Goal: Task Accomplishment & Management: Use online tool/utility

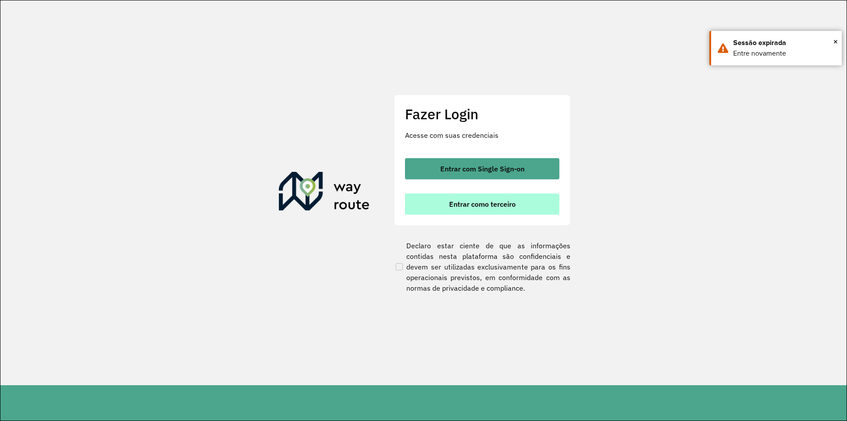
click at [478, 201] on span "Entrar como terceiro" at bounding box center [482, 203] width 67 height 7
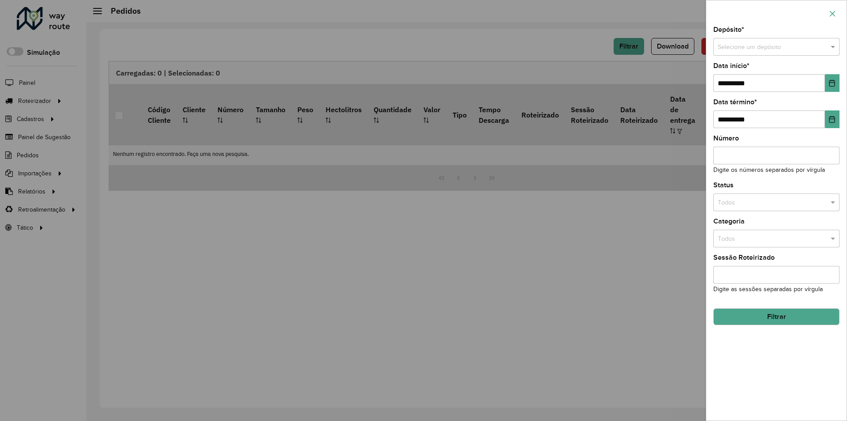
click at [829, 11] on button "button" at bounding box center [833, 14] width 14 height 14
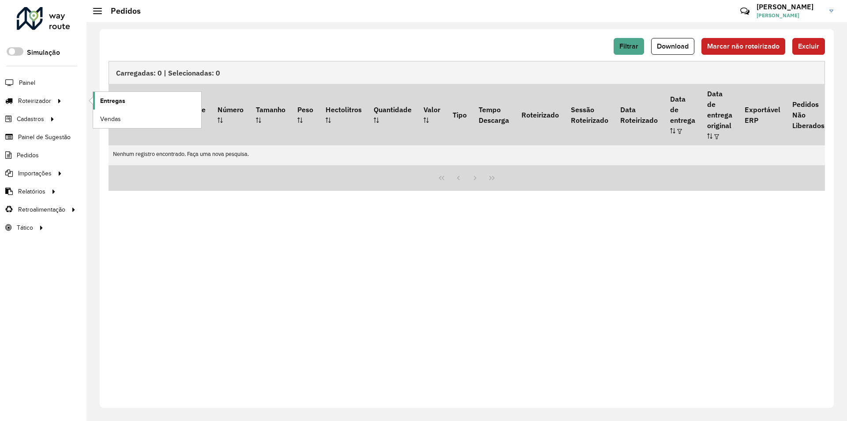
click at [127, 101] on link "Entregas" at bounding box center [147, 101] width 108 height 18
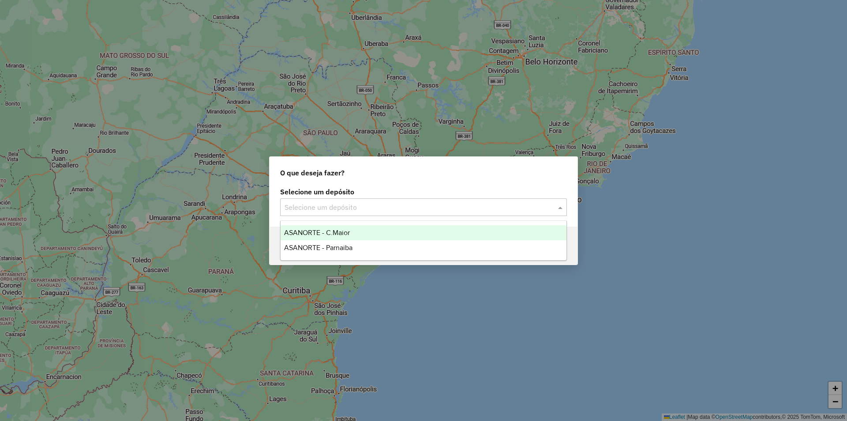
click at [343, 205] on input "text" at bounding box center [415, 207] width 260 height 11
click at [341, 234] on span "ASANORTE - C.Maior" at bounding box center [317, 233] width 66 height 8
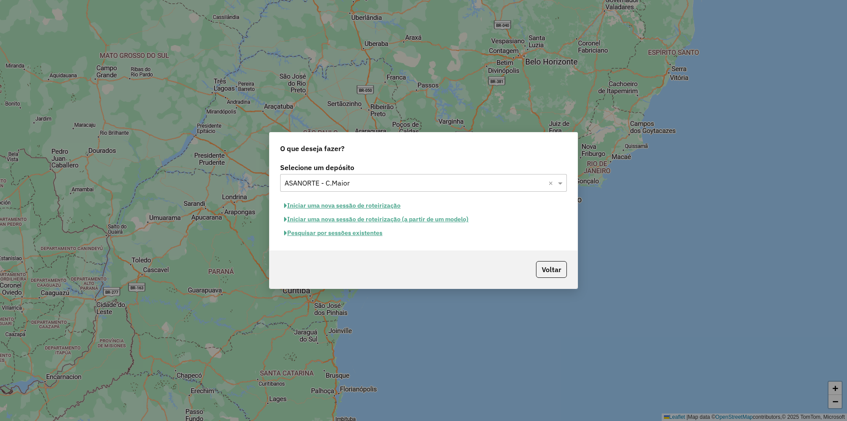
click at [337, 232] on button "Pesquisar por sessões existentes" at bounding box center [333, 233] width 106 height 14
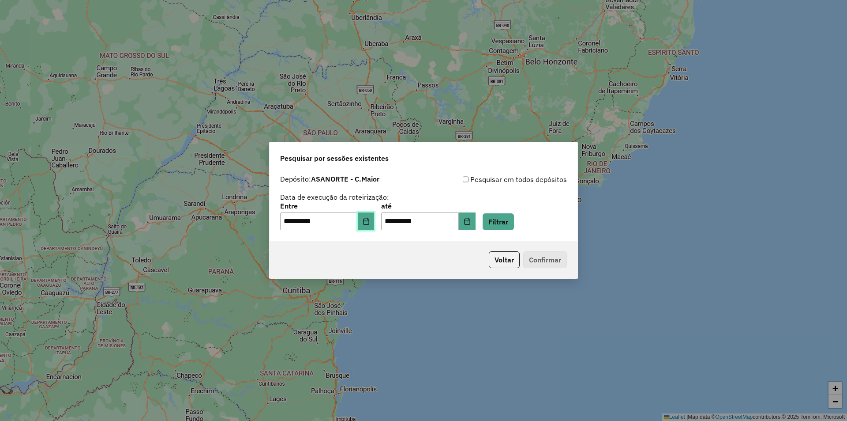
click at [375, 219] on button "Choose Date" at bounding box center [366, 221] width 17 height 18
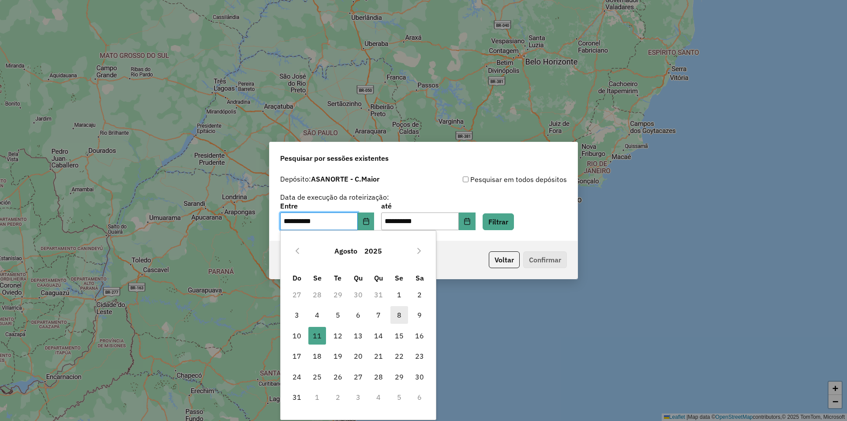
click at [404, 315] on span "8" at bounding box center [400, 315] width 18 height 18
type input "**********"
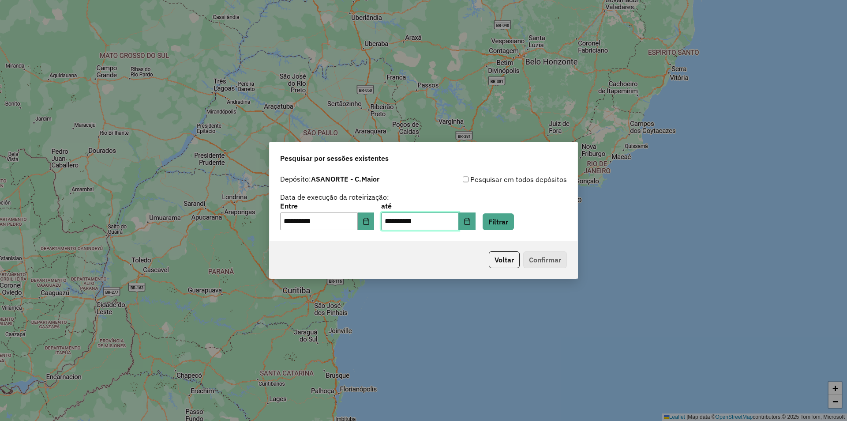
click at [399, 221] on input "**********" at bounding box center [420, 221] width 78 height 18
drag, startPoint x: 399, startPoint y: 221, endPoint x: 392, endPoint y: 221, distance: 7.5
click at [392, 221] on input "**********" at bounding box center [420, 221] width 78 height 18
type input "**********"
click at [514, 214] on button "Filtrar" at bounding box center [498, 221] width 31 height 17
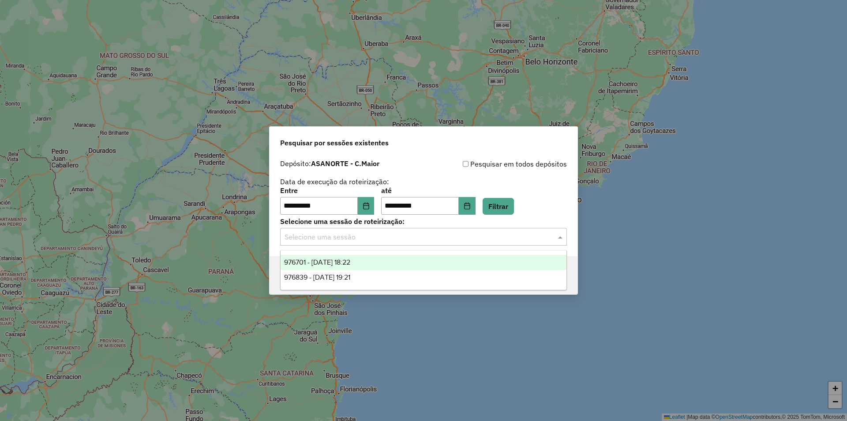
click at [348, 240] on input "text" at bounding box center [415, 237] width 260 height 11
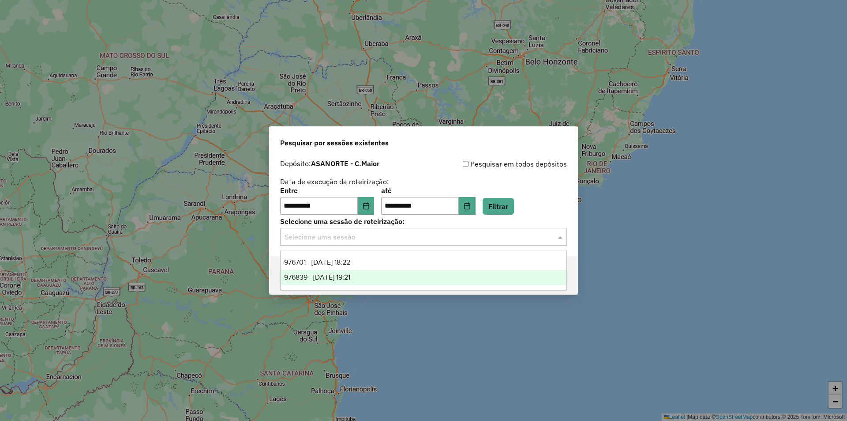
click at [372, 278] on div "976839 - 08/08/2025 19:21" at bounding box center [424, 277] width 286 height 15
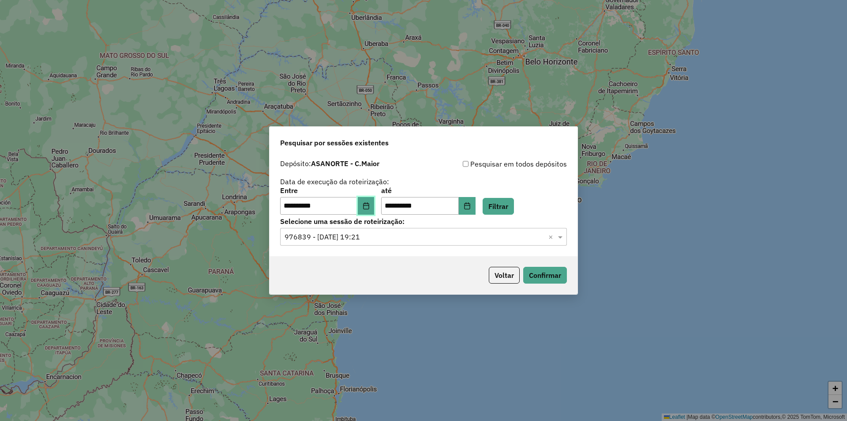
click at [375, 207] on button "Choose Date" at bounding box center [366, 206] width 17 height 18
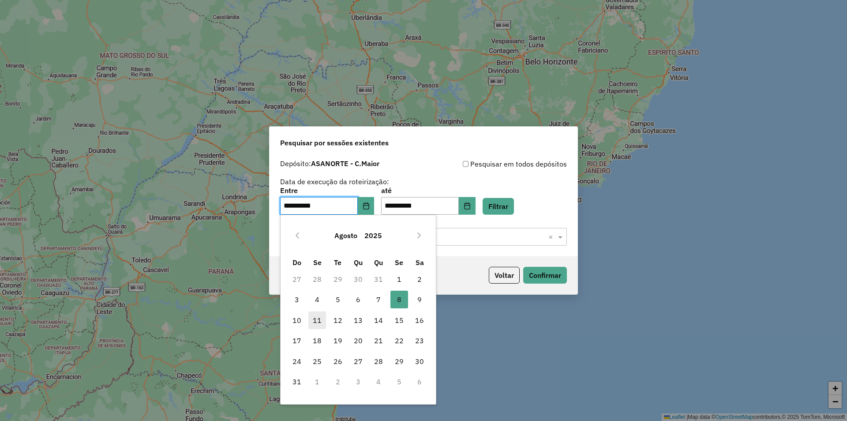
click at [315, 319] on span "11" at bounding box center [317, 320] width 18 height 18
type input "**********"
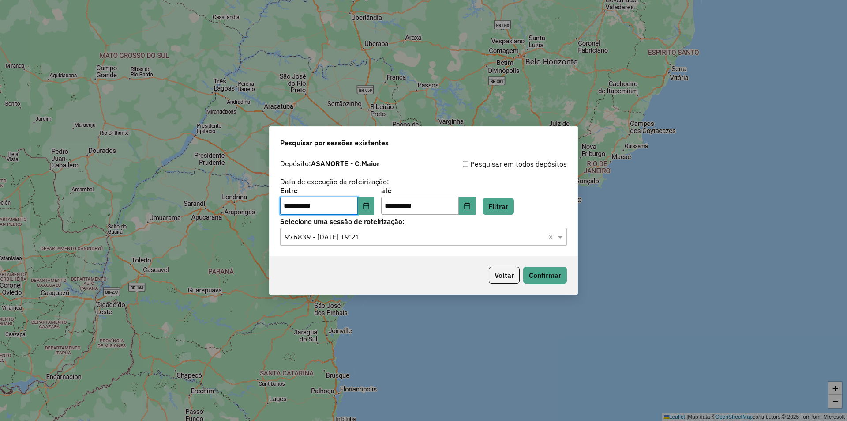
click at [467, 233] on input "text" at bounding box center [415, 237] width 260 height 11
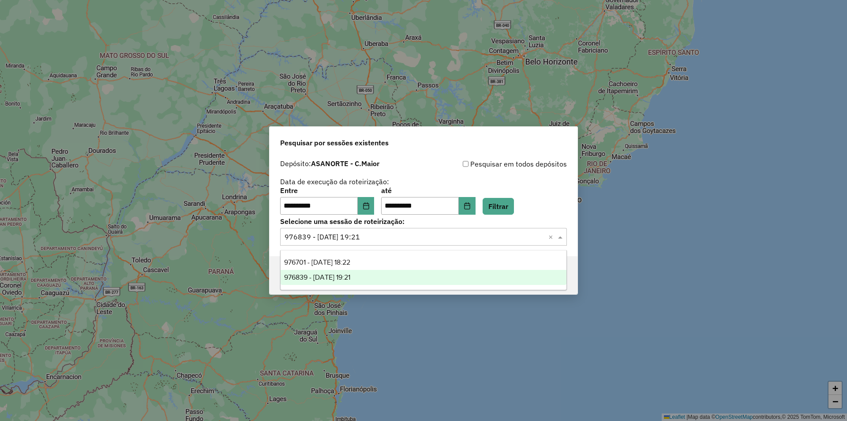
click at [451, 232] on input "text" at bounding box center [415, 237] width 260 height 11
click at [514, 209] on button "Filtrar" at bounding box center [498, 206] width 31 height 17
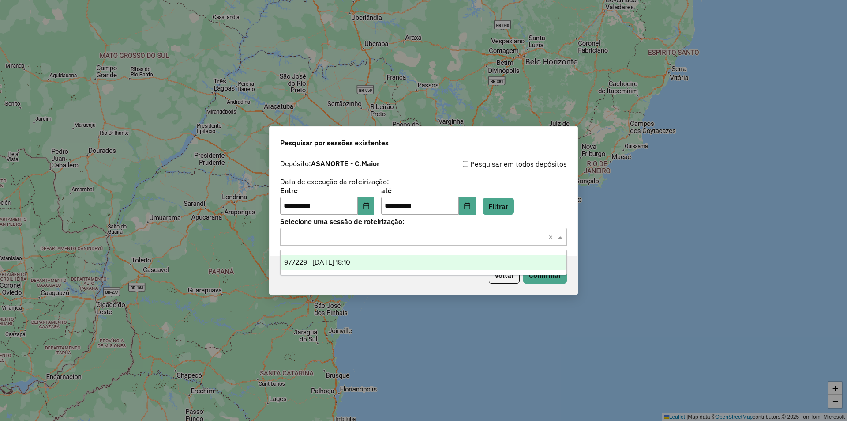
click at [359, 232] on input "text" at bounding box center [415, 237] width 260 height 11
click at [352, 266] on div "977229 - 11/08/2025 18:10" at bounding box center [424, 262] width 286 height 15
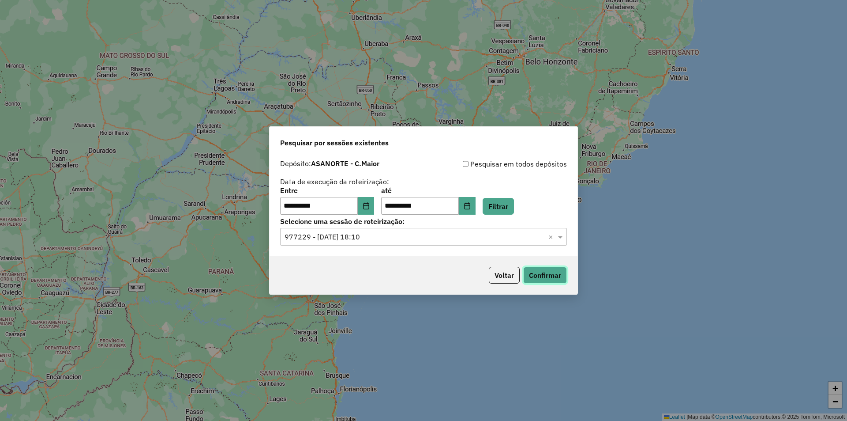
click at [545, 270] on button "Confirmar" at bounding box center [545, 275] width 44 height 17
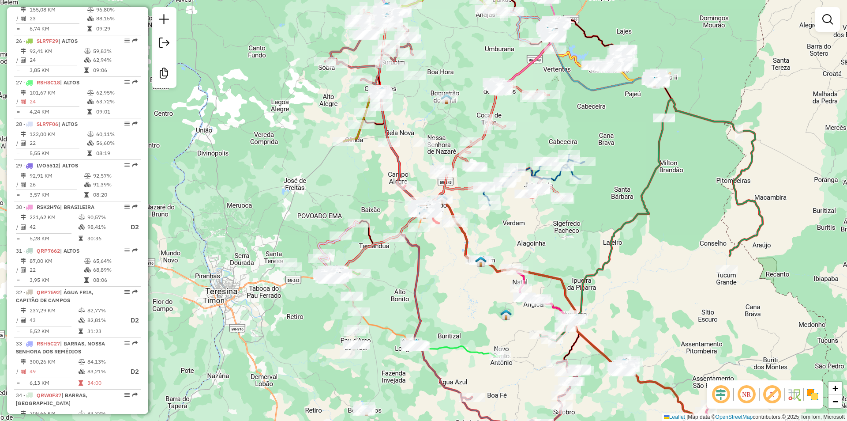
scroll to position [1500, 0]
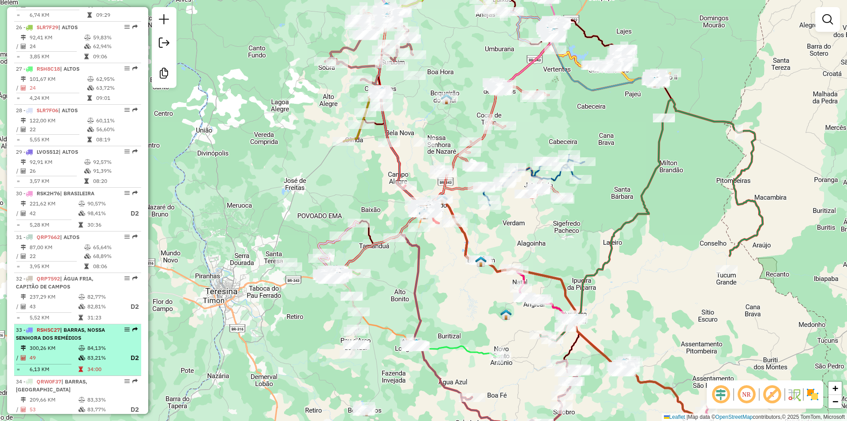
click at [60, 326] on span "| BARRAS, NOSSA SENHORA DOS REMÉDIOS" at bounding box center [60, 333] width 89 height 15
select select "**********"
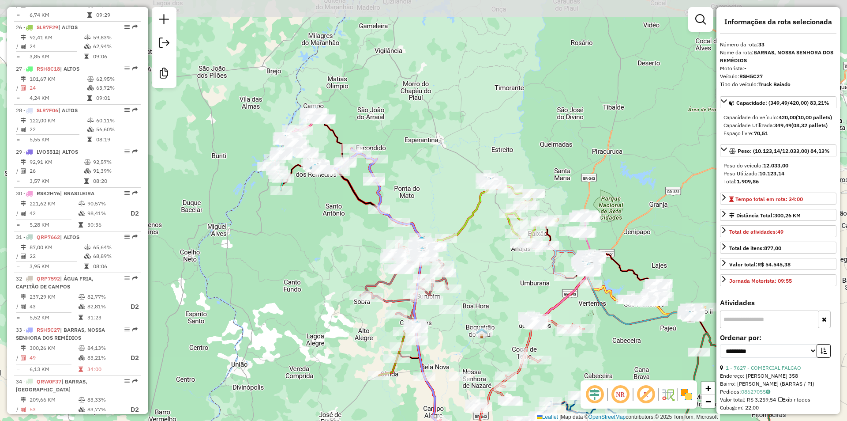
drag, startPoint x: 357, startPoint y: 162, endPoint x: 328, endPoint y: 246, distance: 89.2
click at [322, 253] on div "Janela de atendimento Grade de atendimento Capacidade Transportadoras Veículos …" at bounding box center [423, 210] width 847 height 421
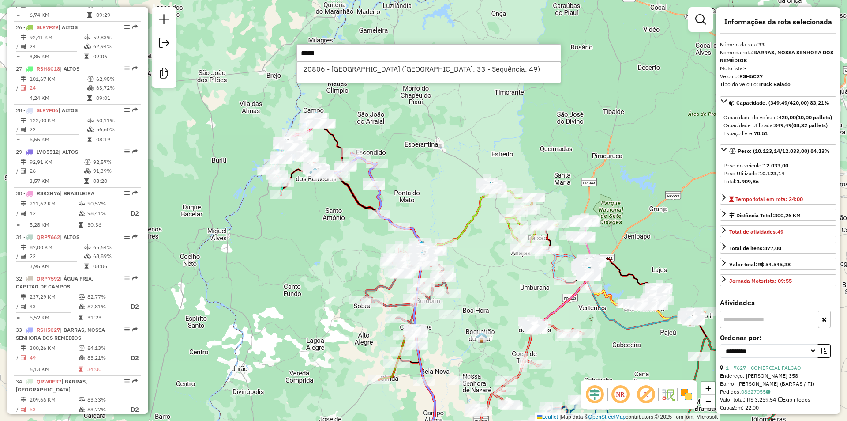
type input "*****"
click at [368, 62] on div "20806 - [GEOGRAPHIC_DATA] ([GEOGRAPHIC_DATA]: 33 - Sequência: 49)" at bounding box center [429, 72] width 265 height 21
click at [370, 71] on li "20806 - [GEOGRAPHIC_DATA] ([GEOGRAPHIC_DATA]: 33 - Sequência: 49)" at bounding box center [429, 68] width 264 height 13
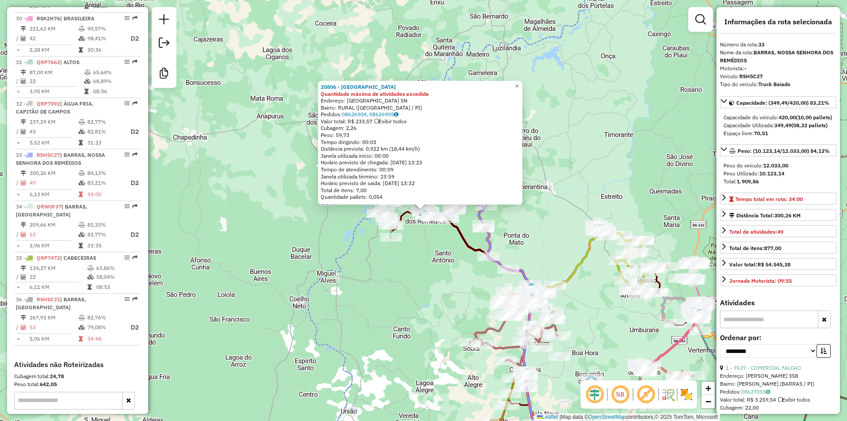
scroll to position [1736, 0]
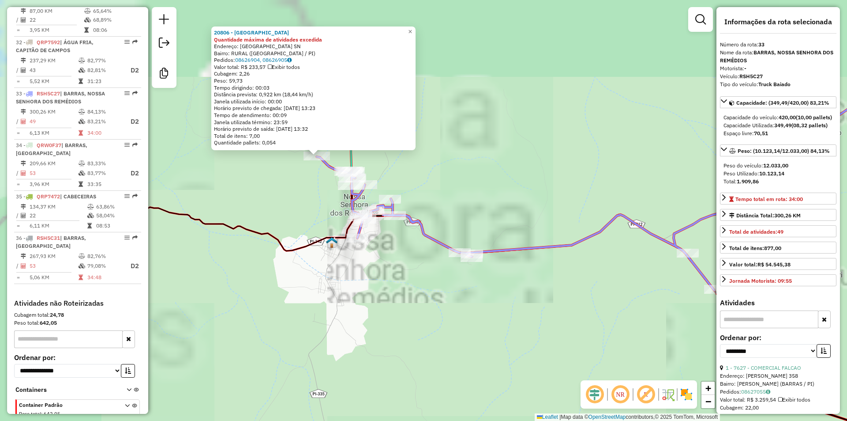
drag, startPoint x: 328, startPoint y: 141, endPoint x: 402, endPoint y: 209, distance: 99.9
click at [432, 275] on div "20806 - [GEOGRAPHIC_DATA] BAR Quantidade máxima de atividades excedida Endereço…" at bounding box center [423, 210] width 847 height 421
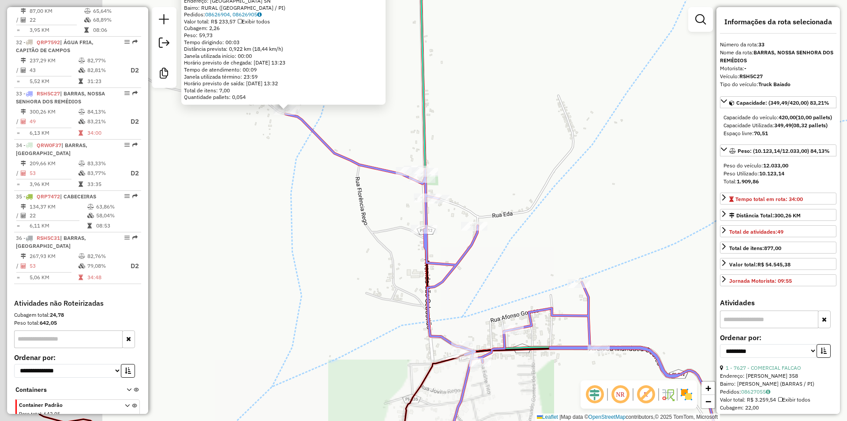
drag, startPoint x: 349, startPoint y: 152, endPoint x: 475, endPoint y: 154, distance: 126.2
click at [475, 154] on div "20806 - [GEOGRAPHIC_DATA] BAR Quantidade máxima de atividades excedida Endereço…" at bounding box center [423, 210] width 847 height 421
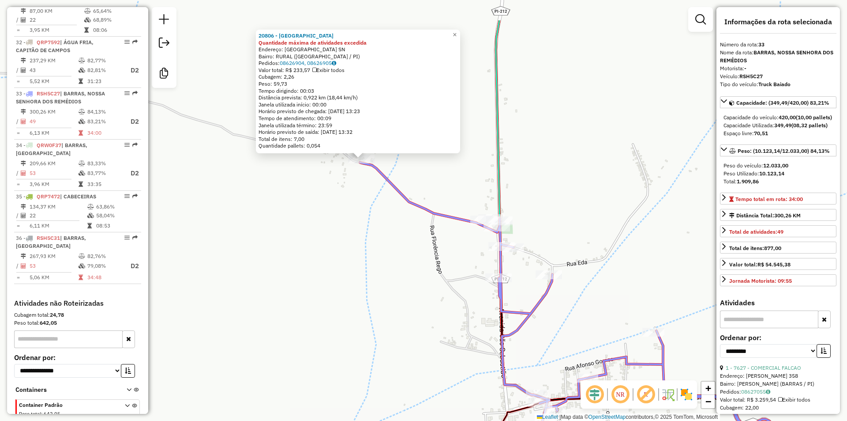
drag, startPoint x: 373, startPoint y: 106, endPoint x: 434, endPoint y: 169, distance: 87.4
click at [434, 169] on div "20806 - [GEOGRAPHIC_DATA] BAR Quantidade máxima de atividades excedida Endereço…" at bounding box center [423, 210] width 847 height 421
click at [432, 169] on div "20806 - [GEOGRAPHIC_DATA] BAR Quantidade máxima de atividades excedida Endereço…" at bounding box center [423, 210] width 847 height 421
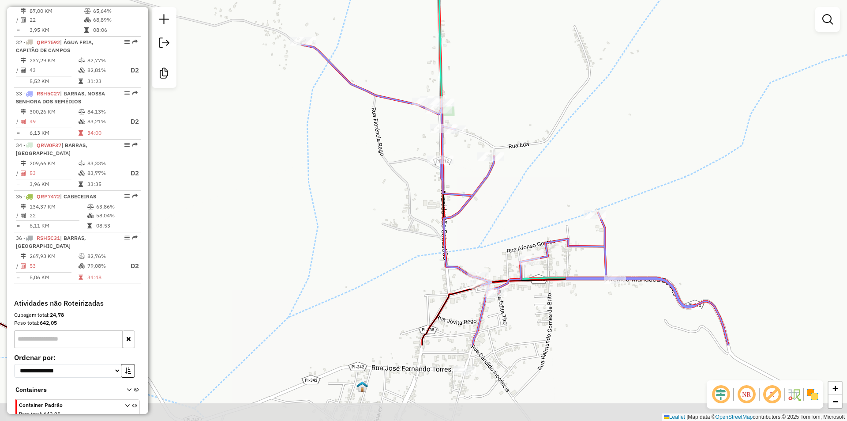
drag, startPoint x: 522, startPoint y: 190, endPoint x: 463, endPoint y: 72, distance: 131.6
click at [463, 72] on div "Janela de atendimento Grade de atendimento Capacidade Transportadoras Veículos …" at bounding box center [423, 210] width 847 height 421
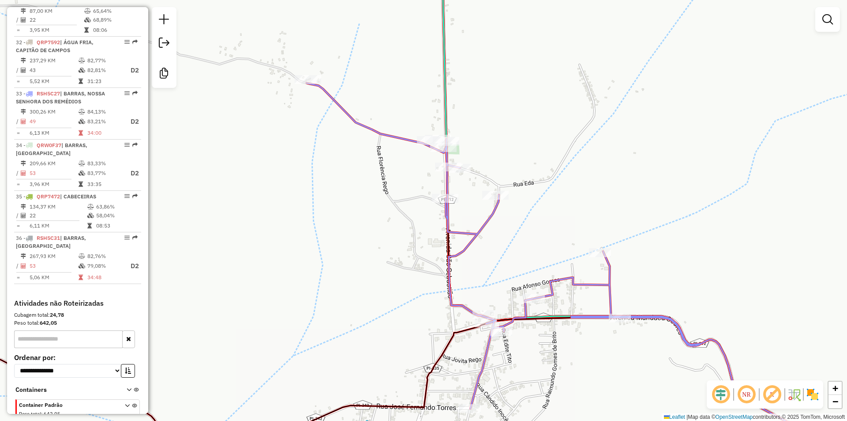
drag, startPoint x: 486, startPoint y: 191, endPoint x: 491, endPoint y: 229, distance: 38.7
click at [491, 229] on div "Janela de atendimento Grade de atendimento Capacidade Transportadoras Veículos …" at bounding box center [423, 210] width 847 height 421
drag, startPoint x: 365, startPoint y: 71, endPoint x: 336, endPoint y: 36, distance: 45.4
click at [338, 40] on div "Janela de atendimento Grade de atendimento Capacidade Transportadoras Veículos …" at bounding box center [423, 210] width 847 height 421
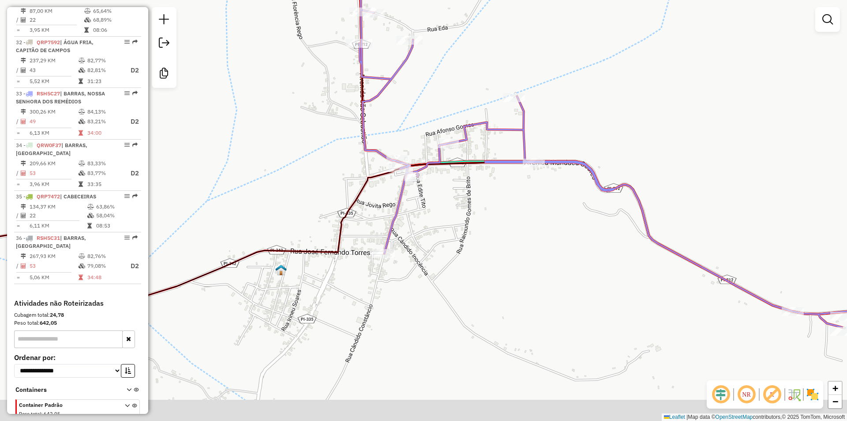
drag, startPoint x: 385, startPoint y: 165, endPoint x: 386, endPoint y: 86, distance: 78.6
click at [385, 86] on div "Janela de atendimento Grade de atendimento Capacidade Transportadoras Veículos …" at bounding box center [423, 210] width 847 height 421
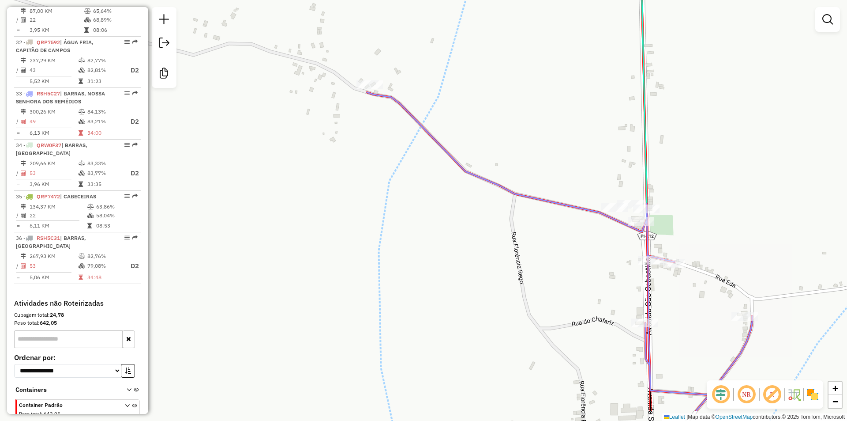
drag, startPoint x: 555, startPoint y: 177, endPoint x: 476, endPoint y: 124, distance: 94.8
click at [476, 124] on div "Janela de atendimento Grade de atendimento Capacidade Transportadoras Veículos …" at bounding box center [423, 210] width 847 height 421
